Goal: Navigation & Orientation: Understand site structure

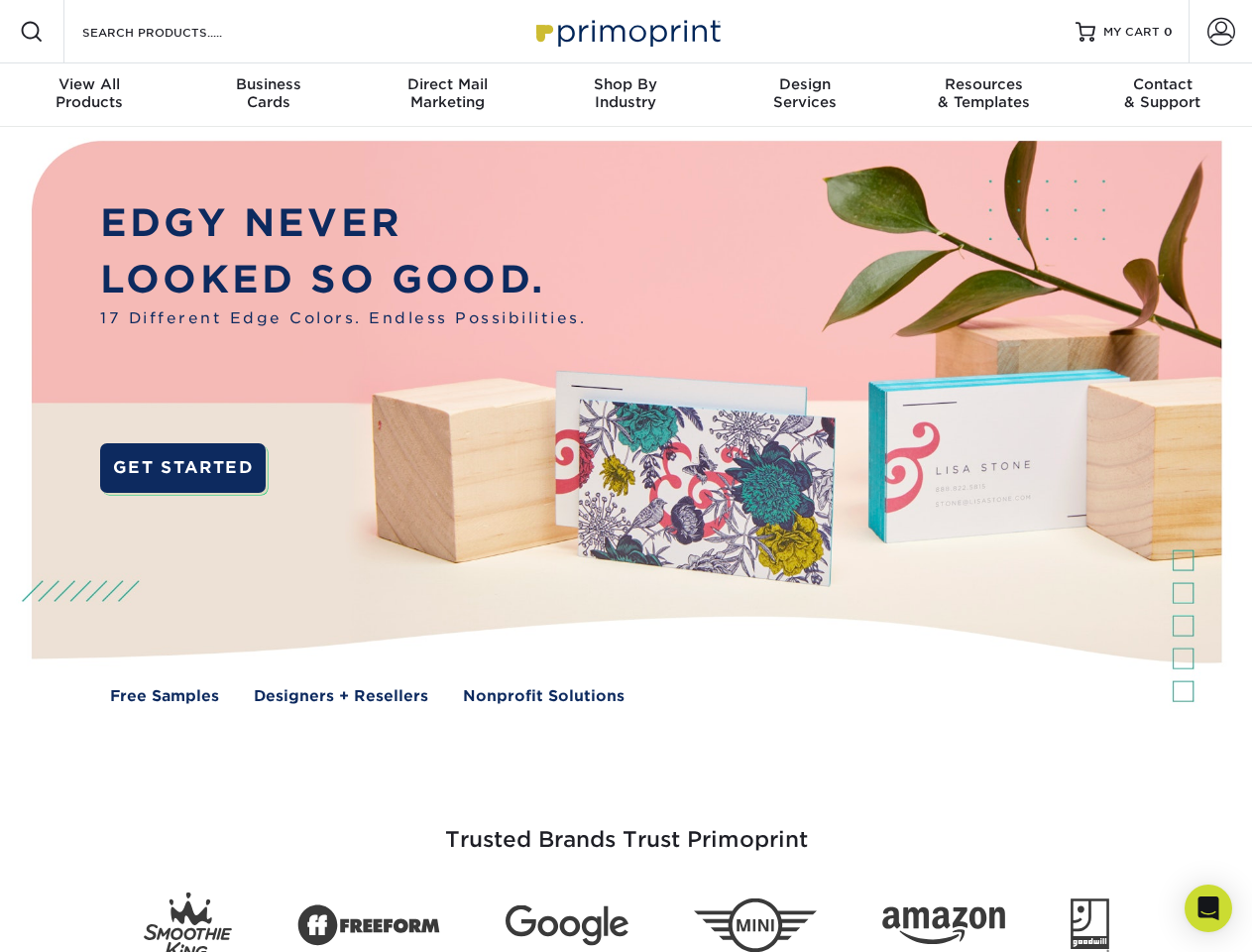
click at [625, 476] on img at bounding box center [625, 437] width 1239 height 620
click at [32, 32] on span at bounding box center [32, 32] width 24 height 24
click at [1220, 32] on span at bounding box center [1221, 32] width 28 height 28
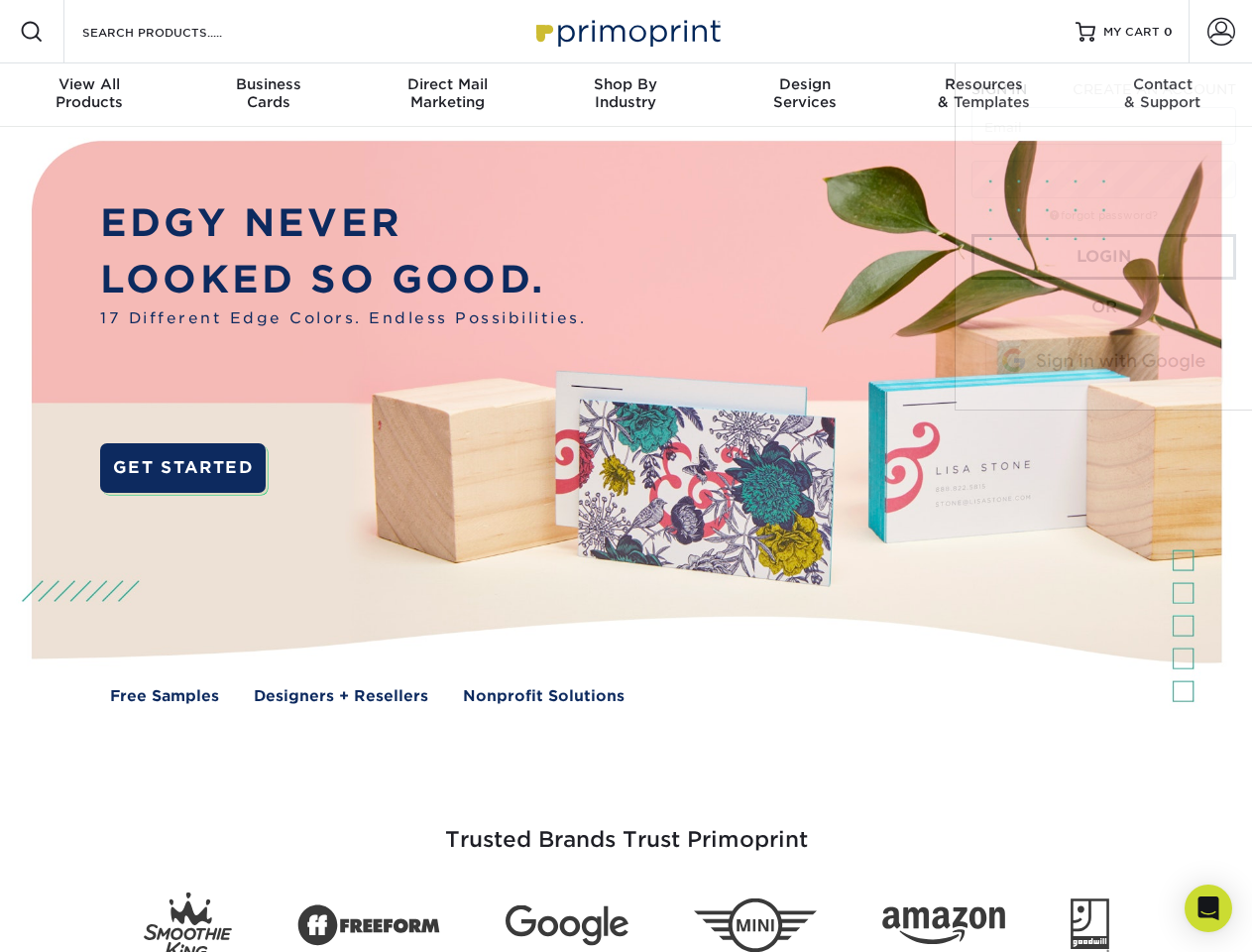
click at [89, 95] on div "View All Products" at bounding box center [89, 93] width 178 height 36
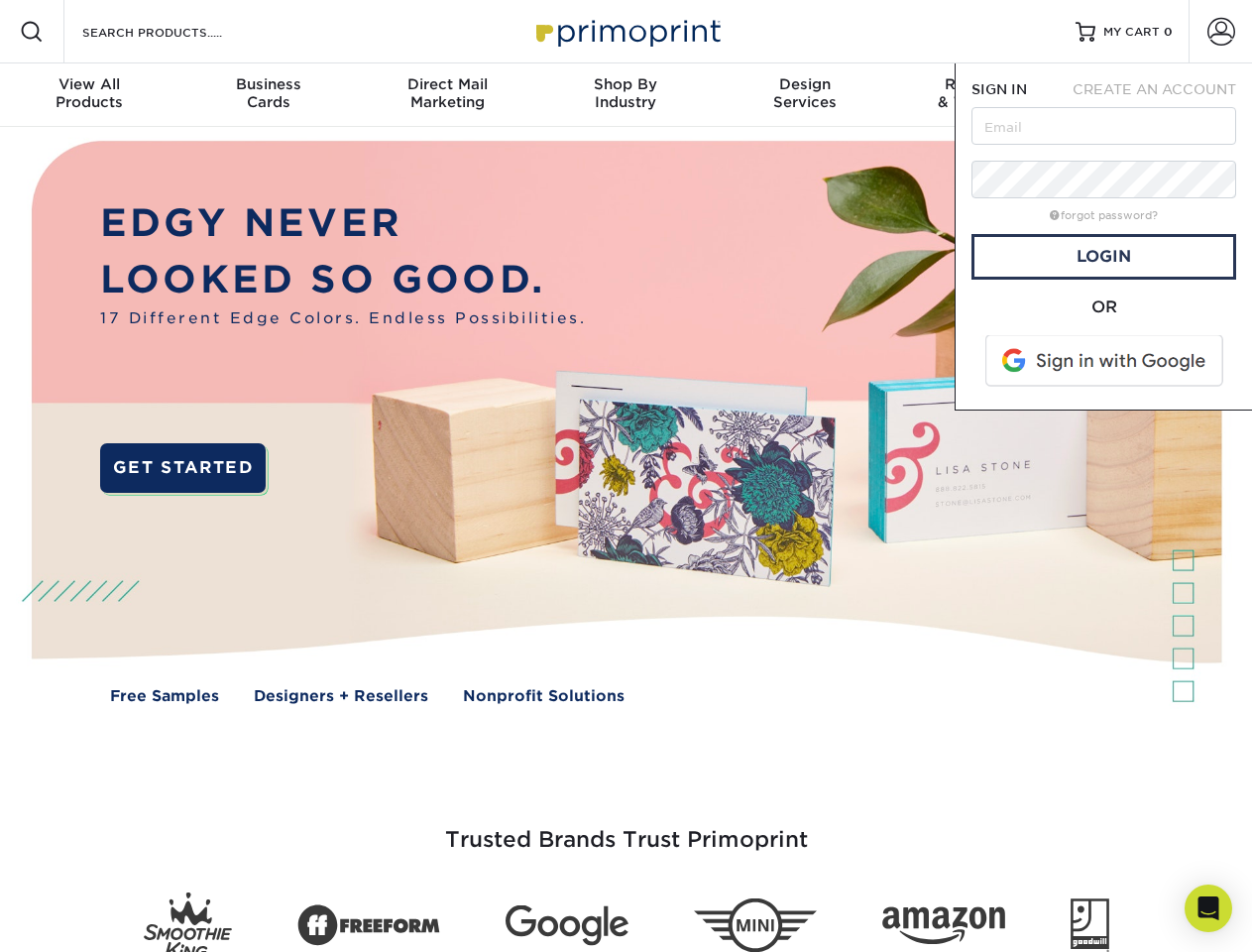
click at [268, 95] on div "Business Cards" at bounding box center [267, 93] width 178 height 36
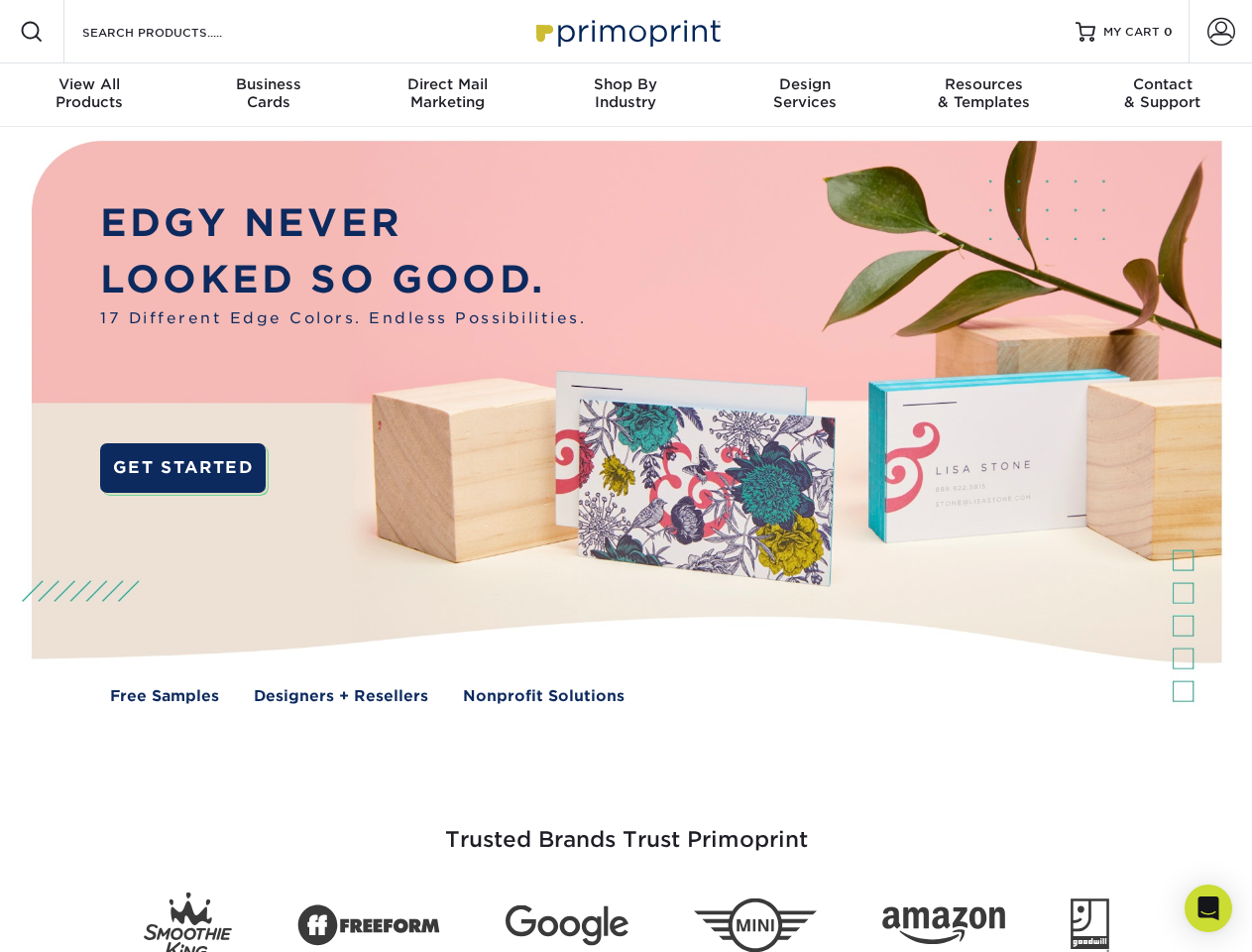
click at [447, 95] on div "Direct Mail Marketing" at bounding box center [447, 93] width 178 height 36
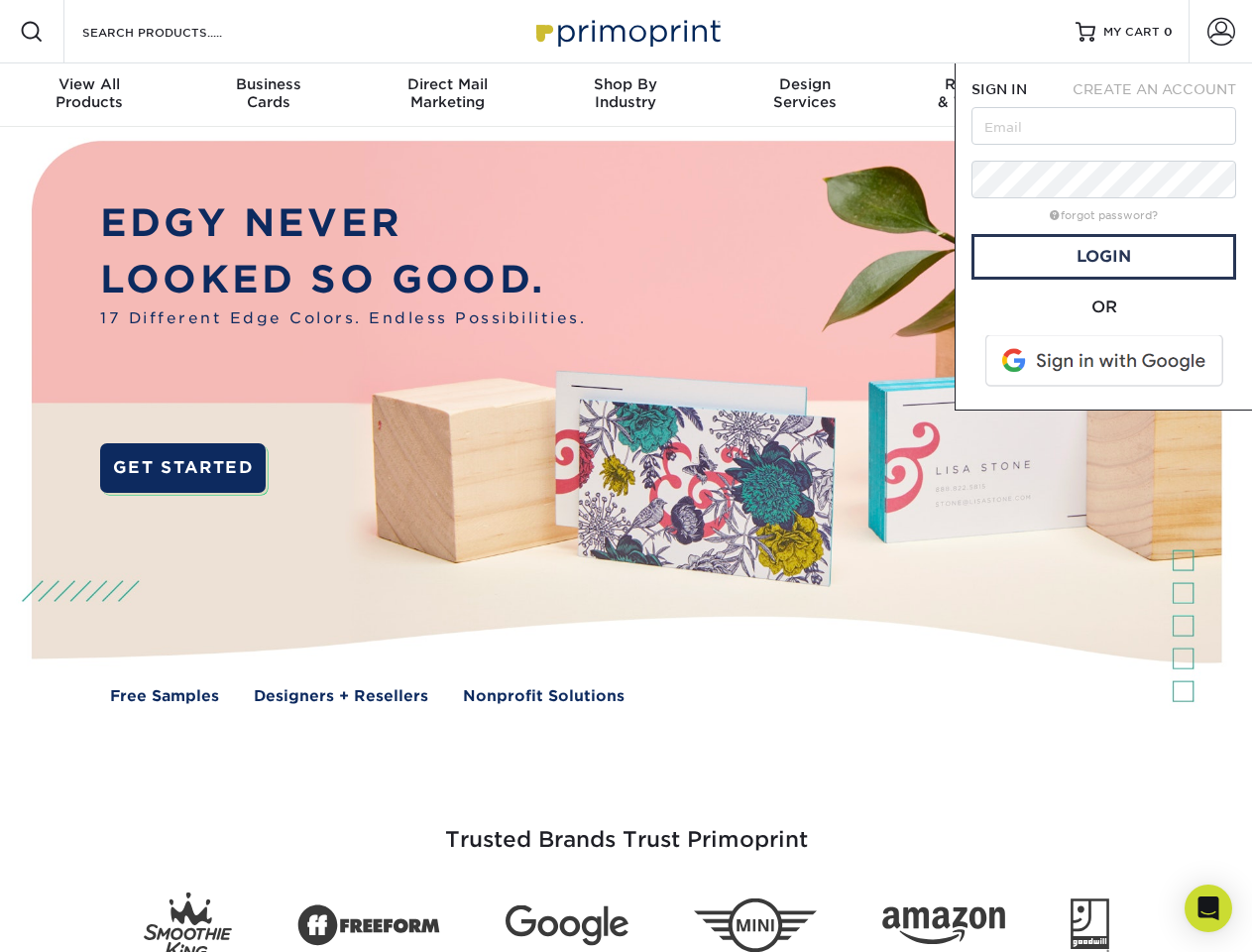
click at [625, 95] on div "Shop By Industry" at bounding box center [625, 93] width 178 height 36
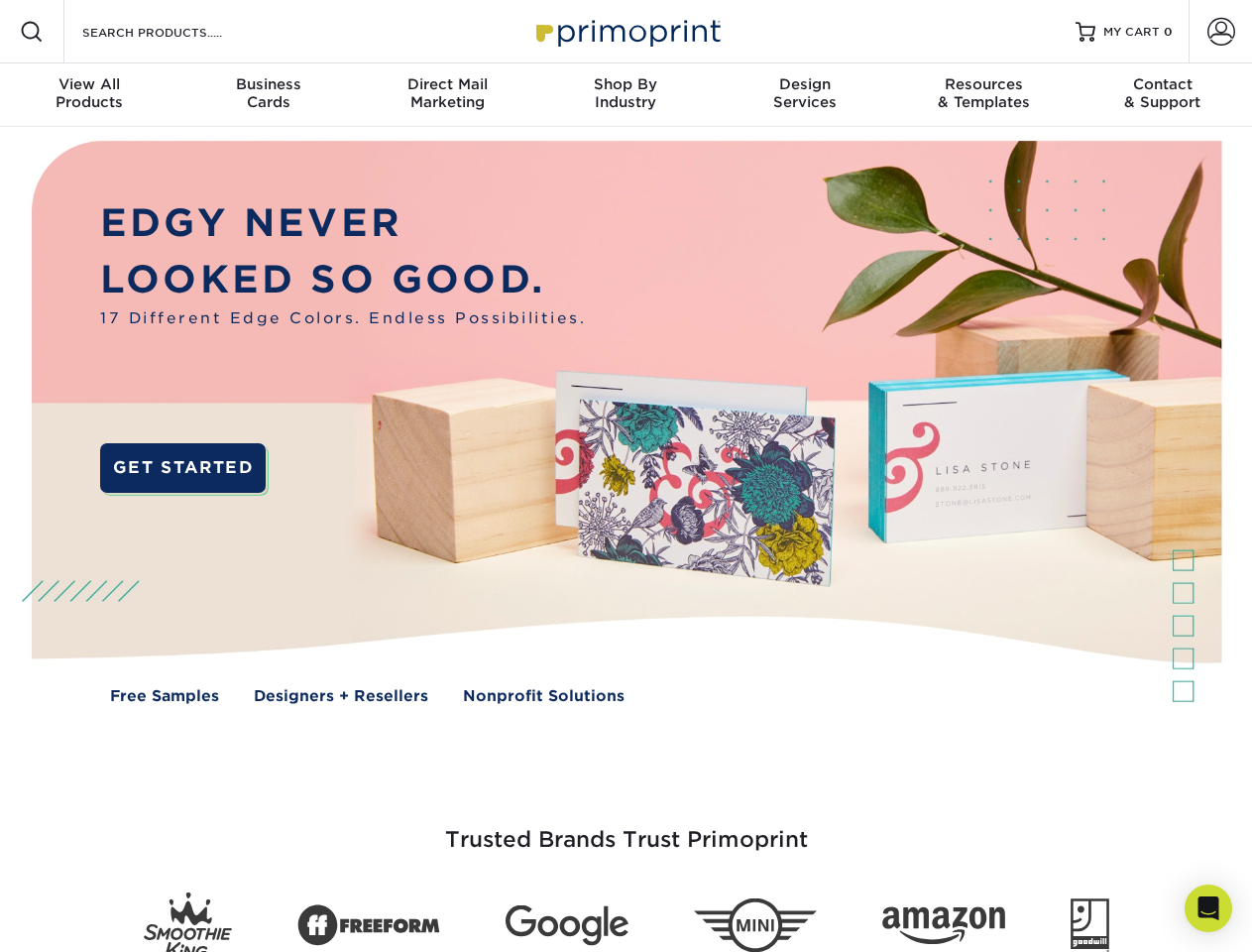
click at [805, 95] on div "Design Services" at bounding box center [805, 93] width 178 height 36
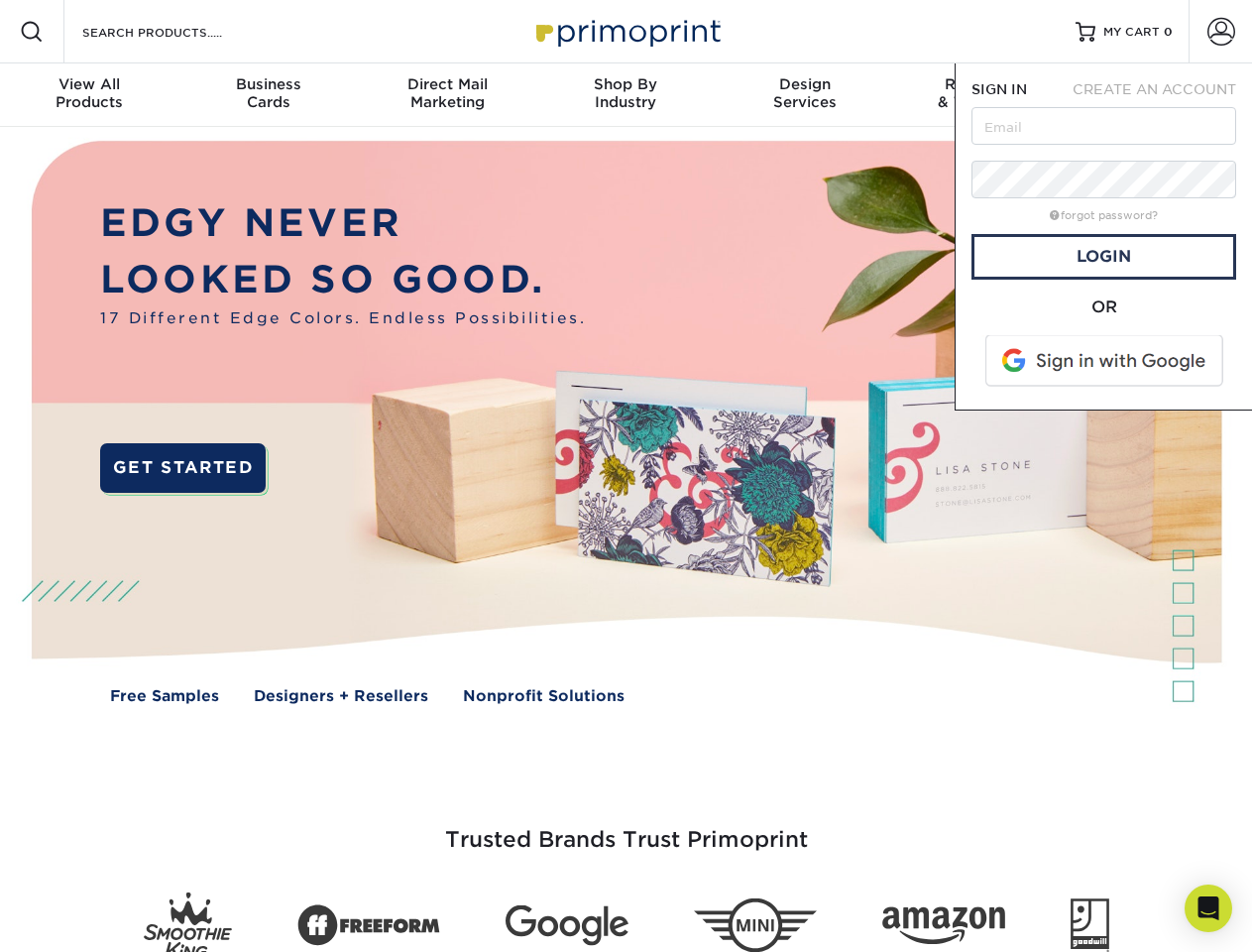
click at [983, 95] on span "SIGN IN" at bounding box center [999, 89] width 56 height 16
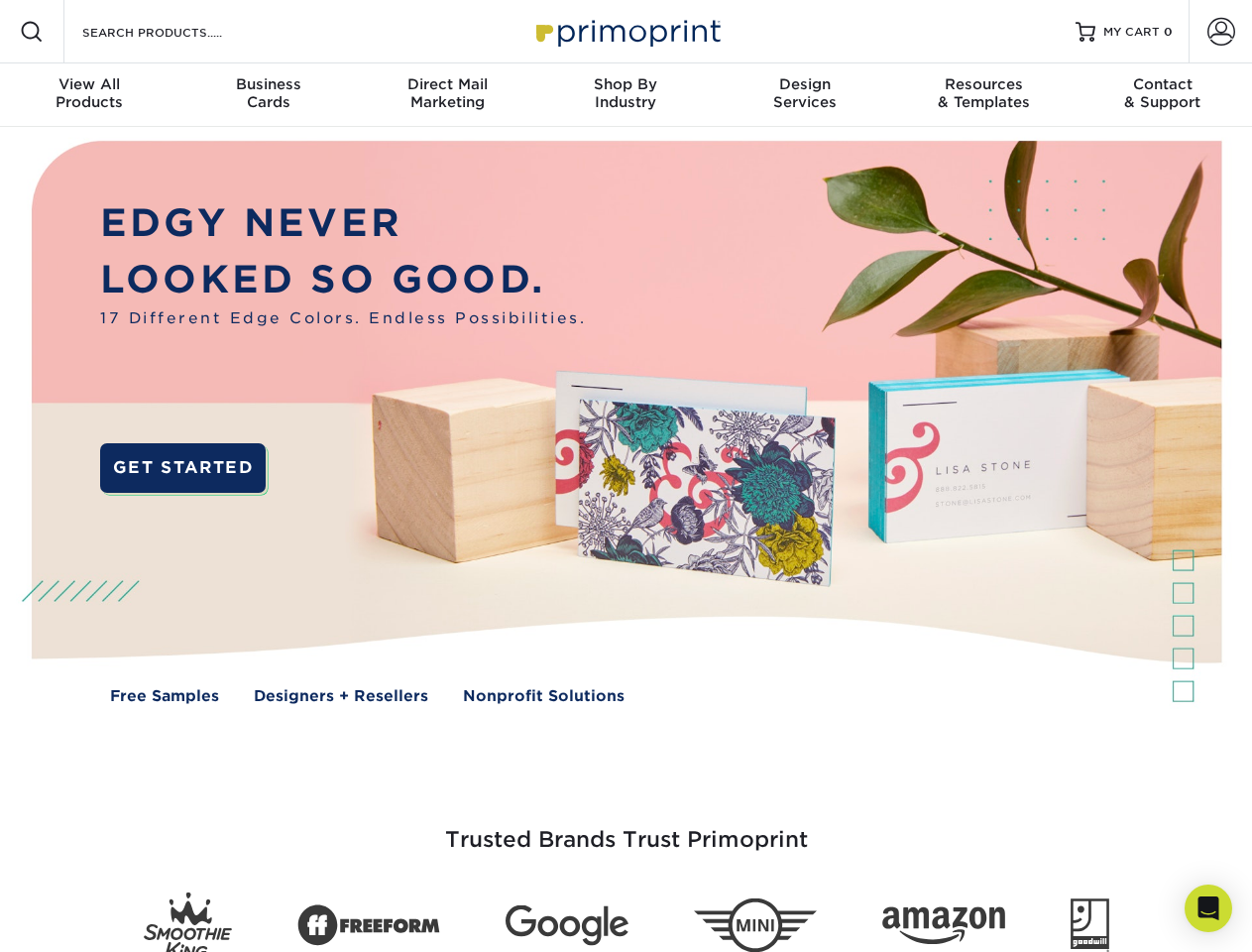
click at [1163, 95] on div "Contact & Support" at bounding box center [1162, 93] width 178 height 36
